Goal: Find contact information: Find contact information

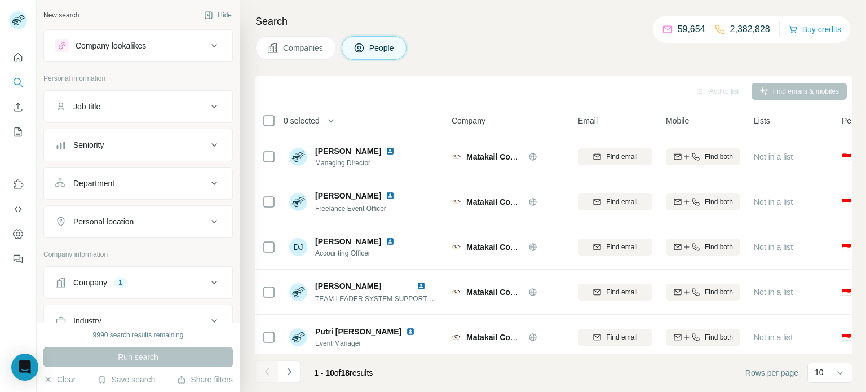
click at [112, 278] on div "Company 1" at bounding box center [131, 282] width 152 height 11
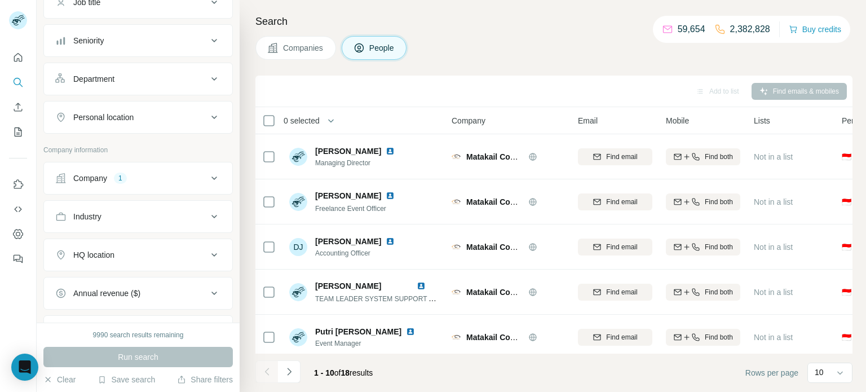
scroll to position [107, 0]
click at [146, 178] on div "Company 1" at bounding box center [131, 175] width 152 height 11
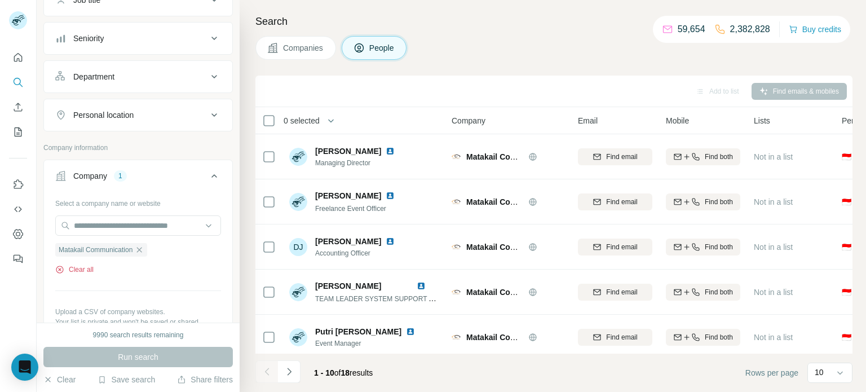
click at [78, 269] on button "Clear all" at bounding box center [74, 270] width 38 height 10
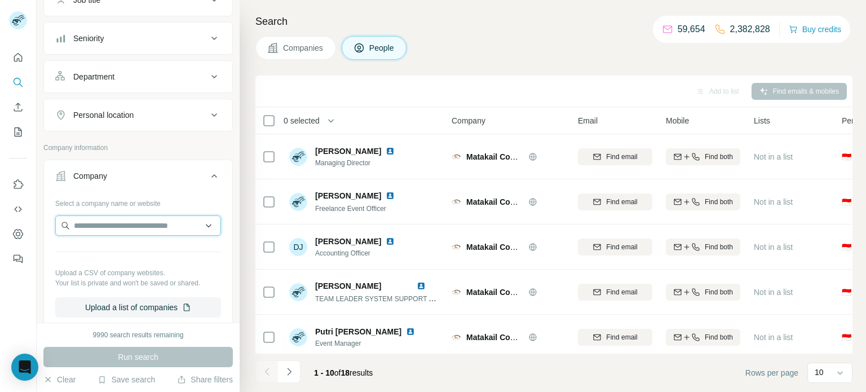
click at [124, 229] on input "text" at bounding box center [138, 225] width 166 height 20
paste input "**********"
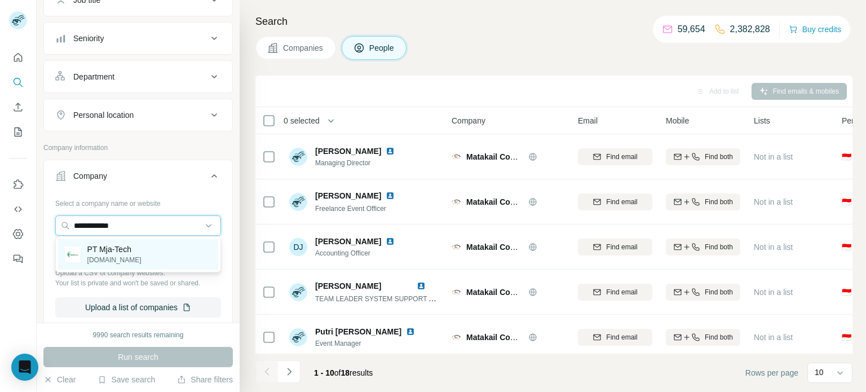
type input "**********"
click at [144, 250] on div "PT Mja-Tech [DOMAIN_NAME]" at bounding box center [138, 254] width 160 height 30
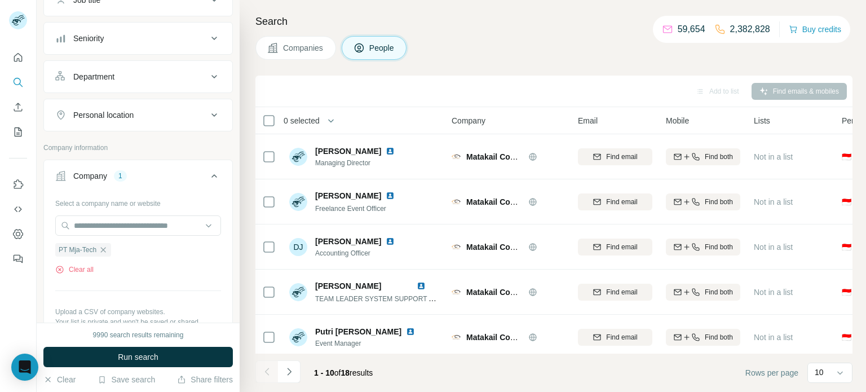
click at [178, 341] on div "9990 search results remaining Run search Clear Save search Share filters" at bounding box center [138, 357] width 203 height 69
click at [179, 351] on button "Run search" at bounding box center [137, 357] width 189 height 20
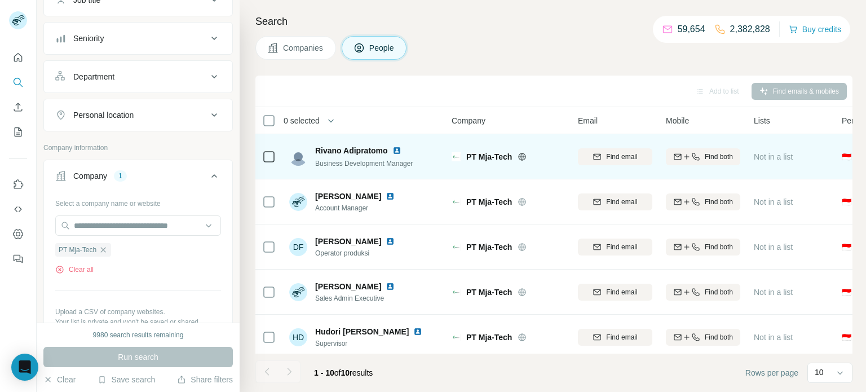
click at [398, 150] on img at bounding box center [397, 150] width 9 height 9
click at [709, 152] on span "Find both" at bounding box center [719, 157] width 28 height 10
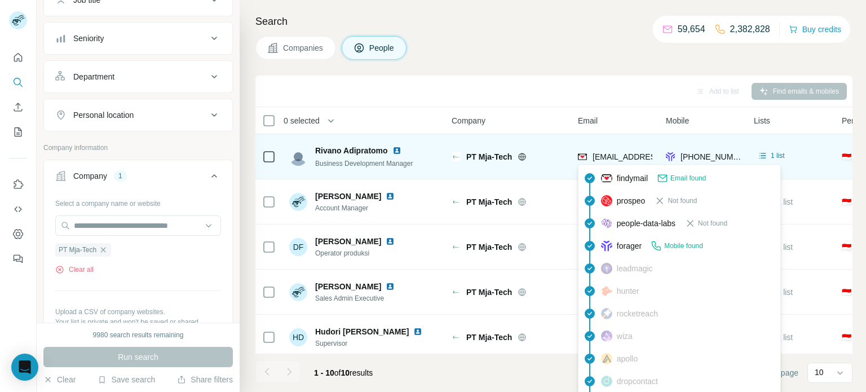
click at [625, 160] on span "[EMAIL_ADDRESS][DOMAIN_NAME]" at bounding box center [660, 156] width 134 height 9
copy span "[EMAIL_ADDRESS][DOMAIN_NAME]"
click at [625, 160] on span "[EMAIL_ADDRESS][DOMAIN_NAME]" at bounding box center [660, 156] width 134 height 9
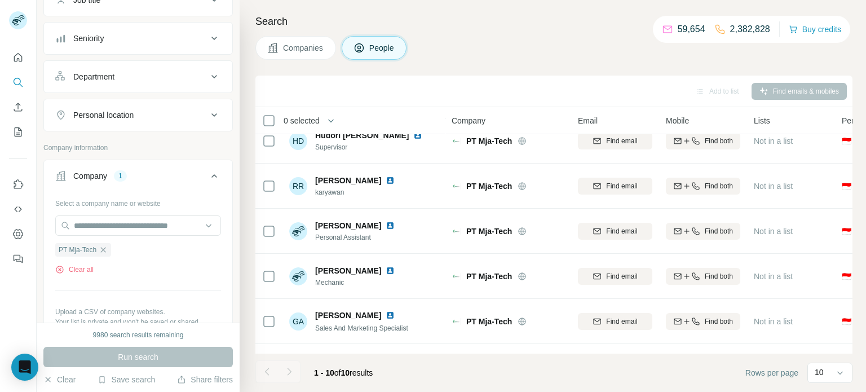
scroll to position [231, 0]
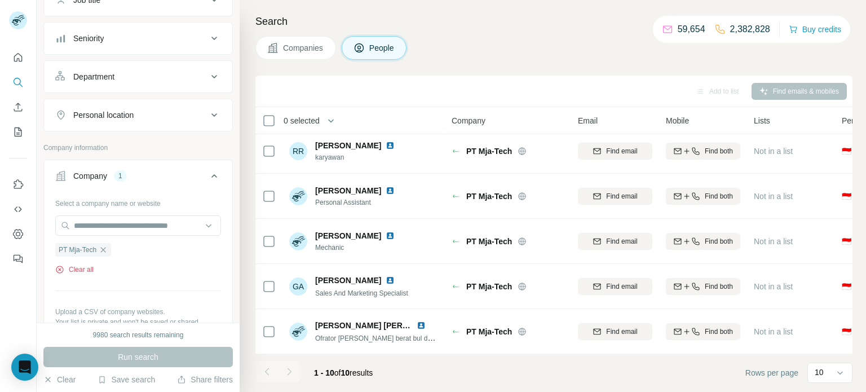
click at [84, 266] on button "Clear all" at bounding box center [74, 270] width 38 height 10
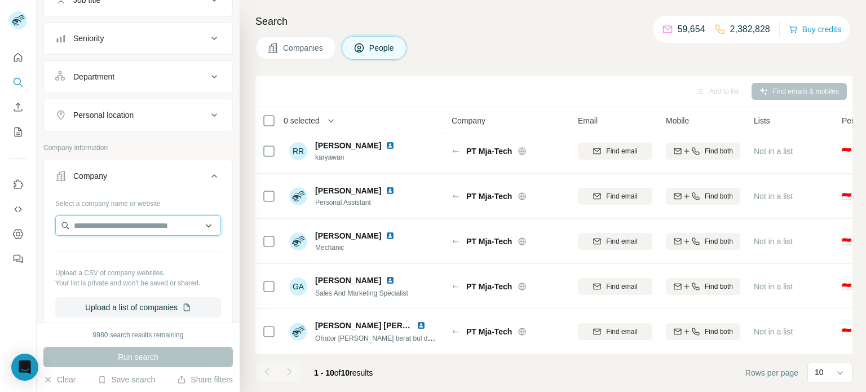
click at [121, 230] on input "text" at bounding box center [138, 225] width 166 height 20
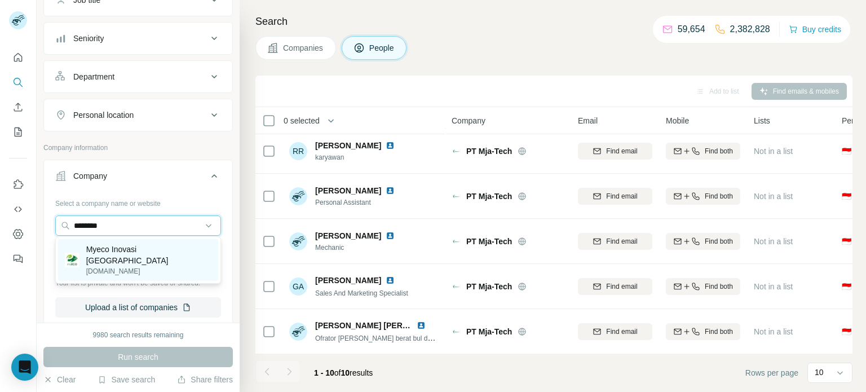
type input "********"
click at [129, 254] on p "Myeco Inovasi [GEOGRAPHIC_DATA]" at bounding box center [148, 255] width 125 height 23
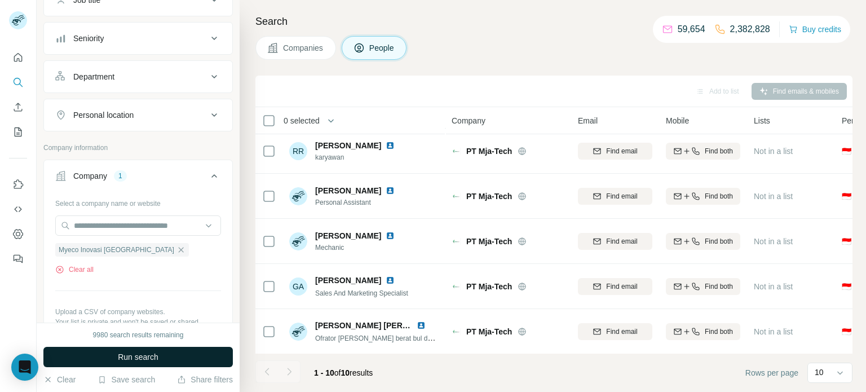
click at [150, 351] on span "Run search" at bounding box center [138, 356] width 41 height 11
